Goal: Task Accomplishment & Management: Use online tool/utility

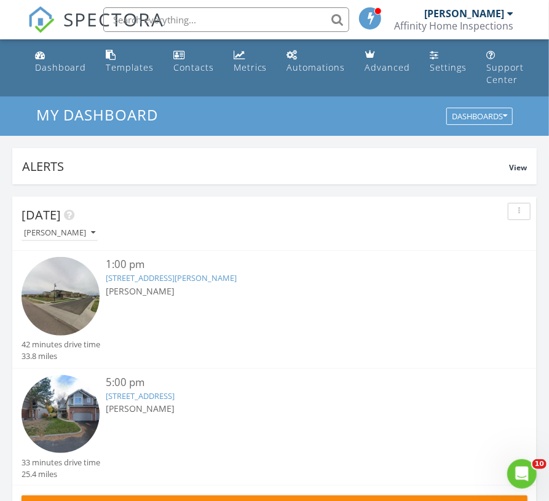
scroll to position [2123, 570]
click at [176, 280] on link "25668 E Archer Pl, Aurora, CO 80018" at bounding box center [171, 277] width 131 height 11
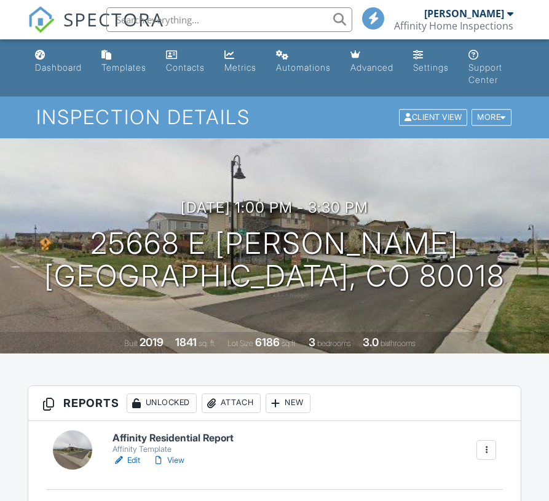
click at [124, 462] on div at bounding box center [118, 460] width 12 height 12
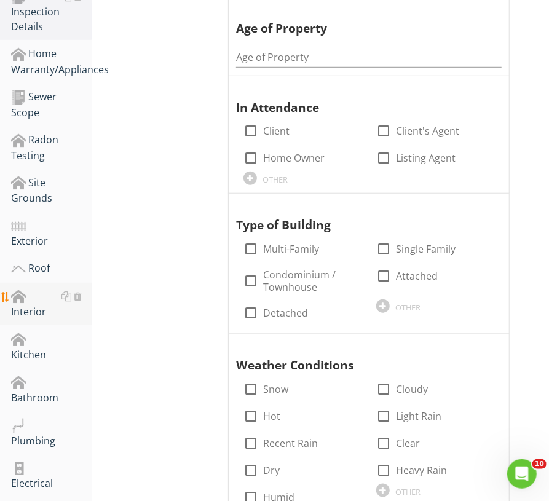
scroll to position [306, 0]
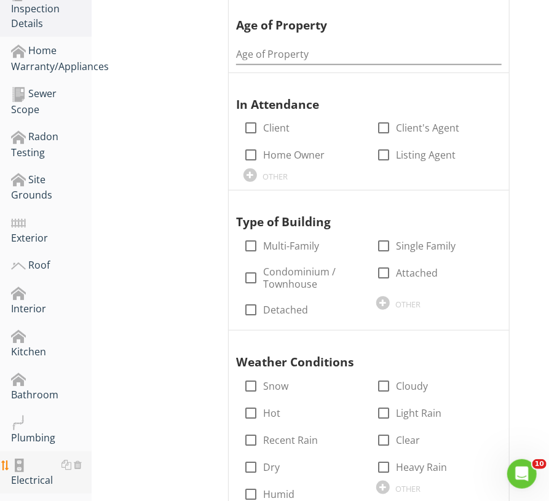
click at [20, 466] on div at bounding box center [18, 465] width 15 height 15
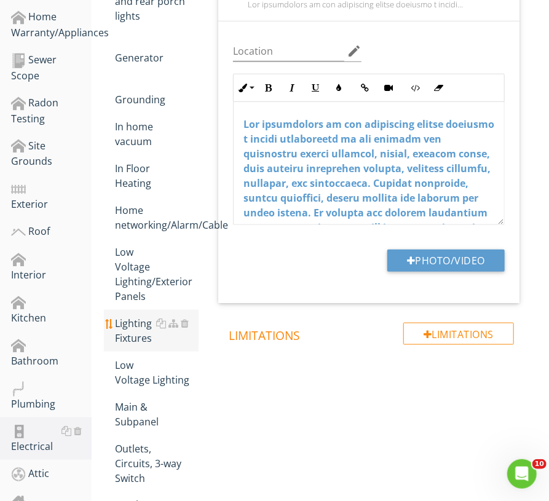
scroll to position [340, 0]
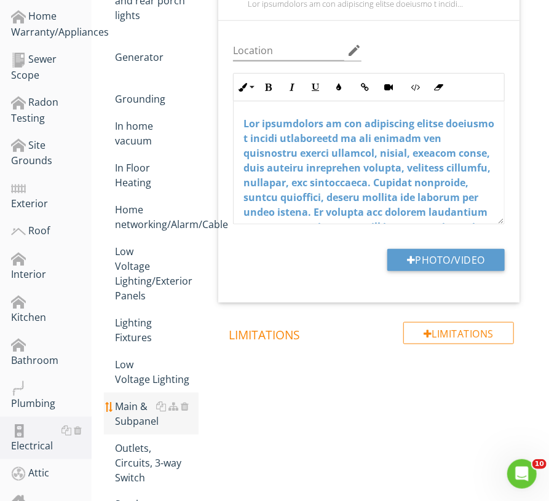
click at [132, 404] on div "Main & Subpanel" at bounding box center [157, 414] width 84 height 30
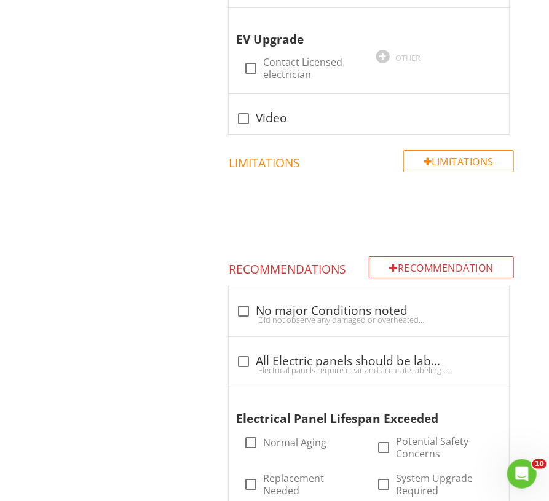
scroll to position [1493, 0]
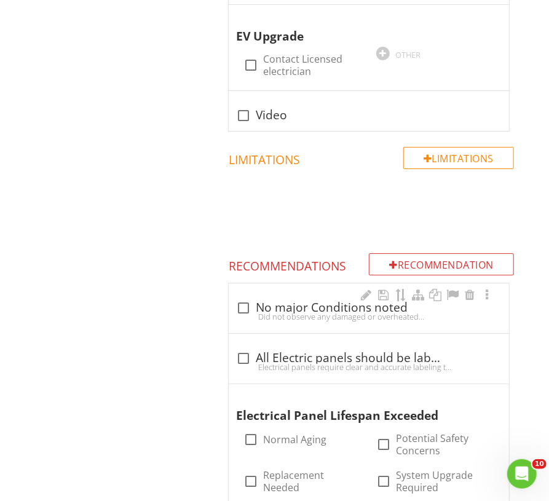
click at [321, 312] on div "Did not observe any damaged or overheated breakers, damaged wiring or previous …" at bounding box center [369, 317] width 266 height 10
checkbox input "true"
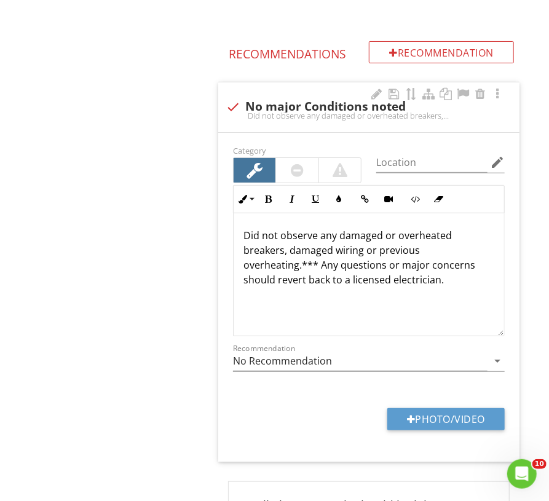
scroll to position [1706, 0]
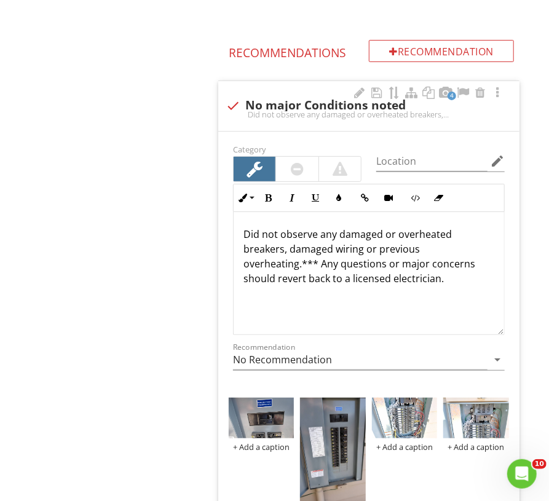
drag, startPoint x: 249, startPoint y: 422, endPoint x: 256, endPoint y: 422, distance: 6.8
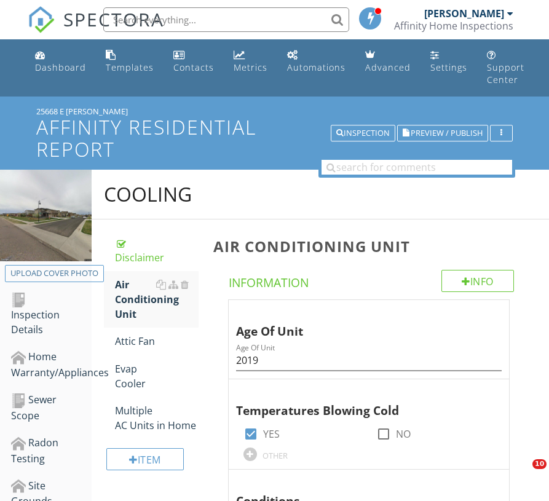
scroll to position [956, 0]
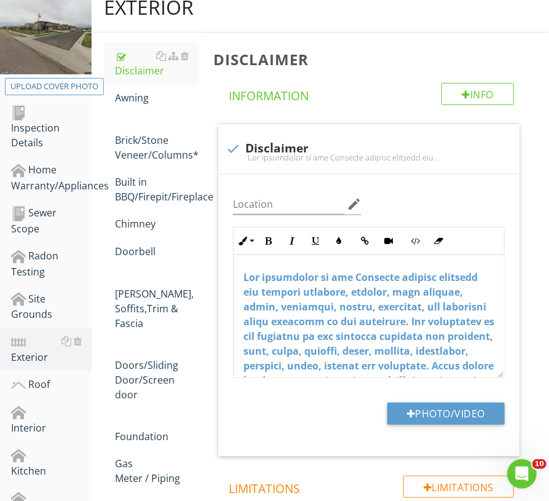
scroll to position [187, 0]
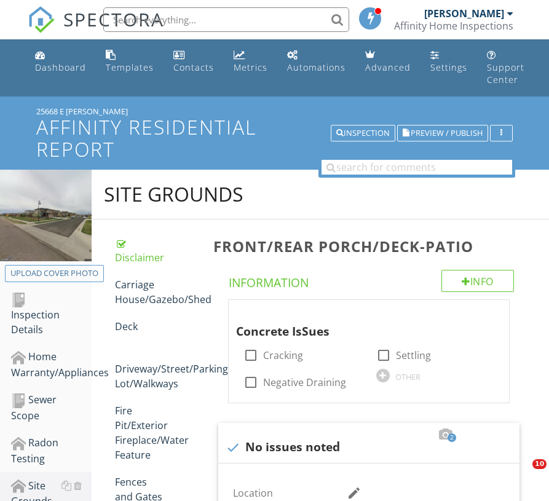
scroll to position [169, 0]
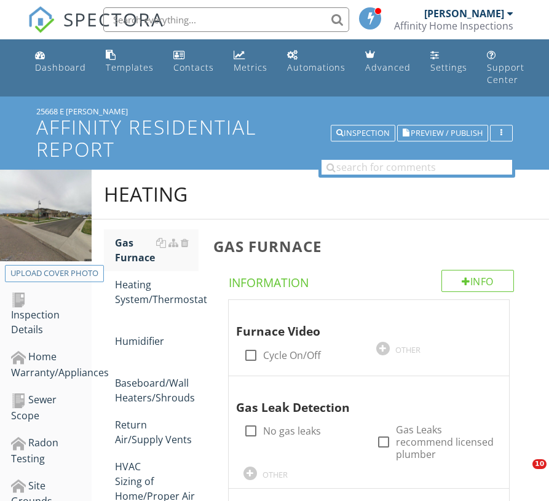
scroll to position [610, 0]
